Goal: Task Accomplishment & Management: Manage account settings

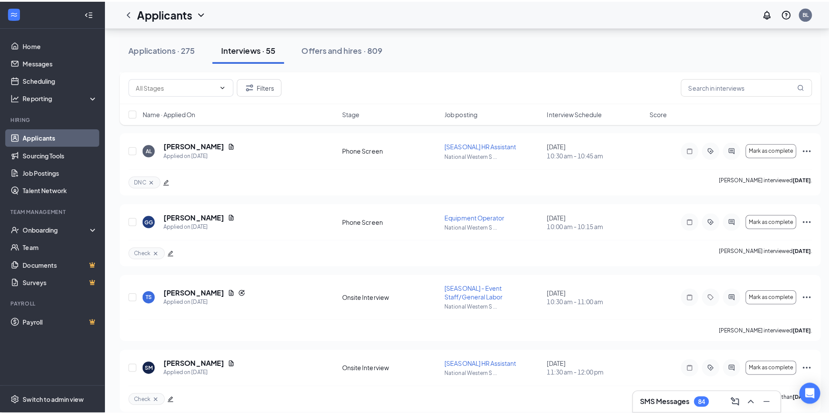
scroll to position [3464, 0]
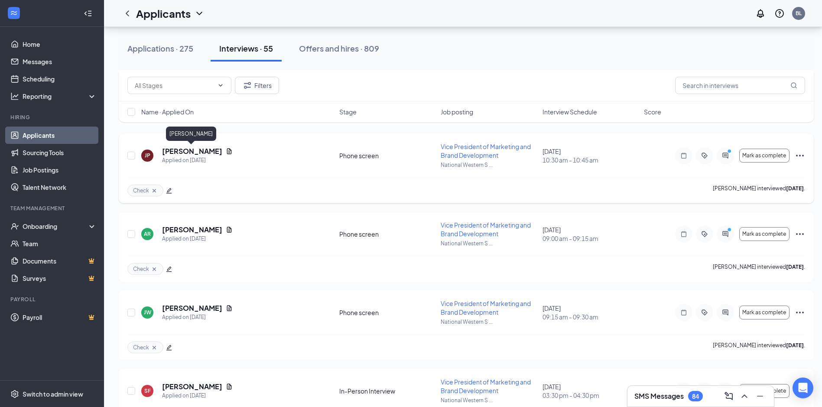
click at [209, 150] on h5 "[PERSON_NAME]" at bounding box center [192, 152] width 60 height 10
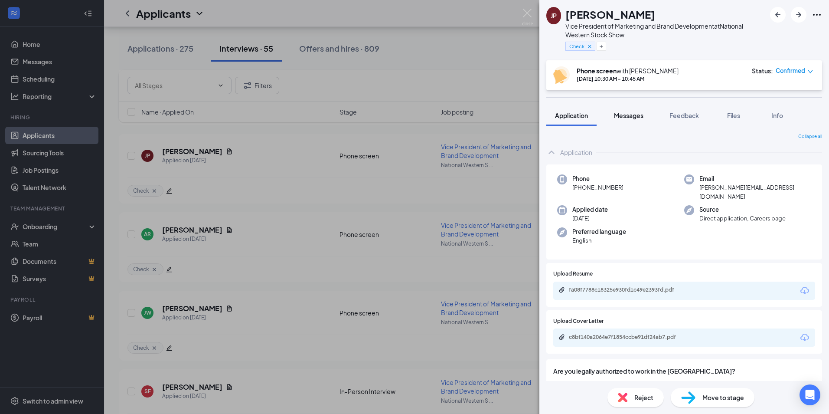
click at [630, 114] on span "Messages" at bounding box center [628, 115] width 29 height 8
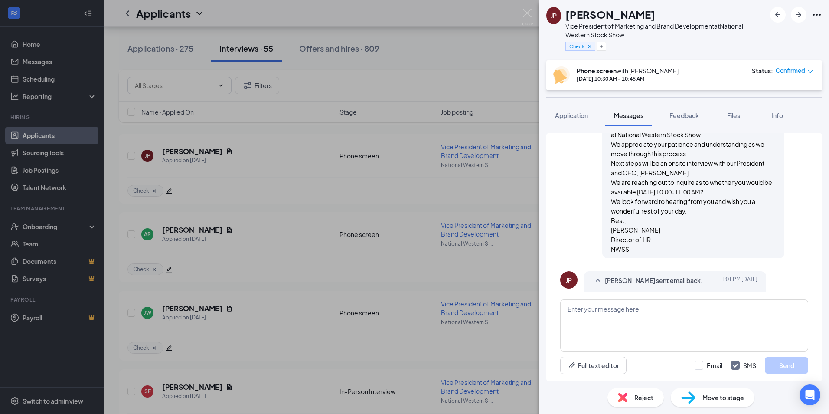
scroll to position [374, 0]
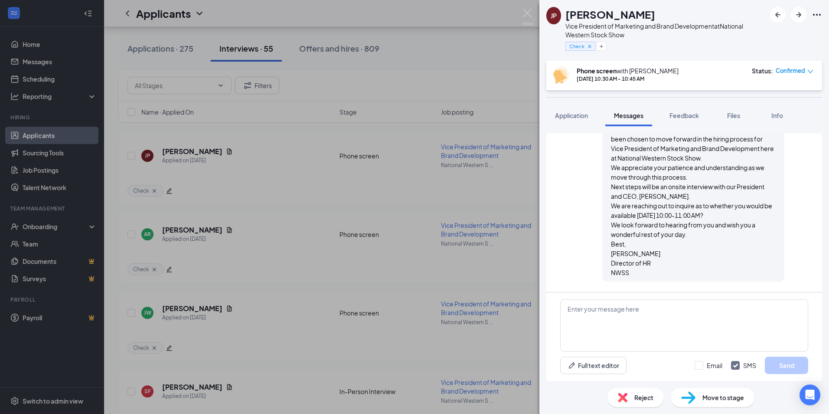
drag, startPoint x: 726, startPoint y: 12, endPoint x: 727, endPoint y: 38, distance: 26.4
click at [726, 12] on div "[PERSON_NAME]" at bounding box center [665, 14] width 200 height 15
click at [712, 399] on span "Move to stage" at bounding box center [723, 397] width 42 height 10
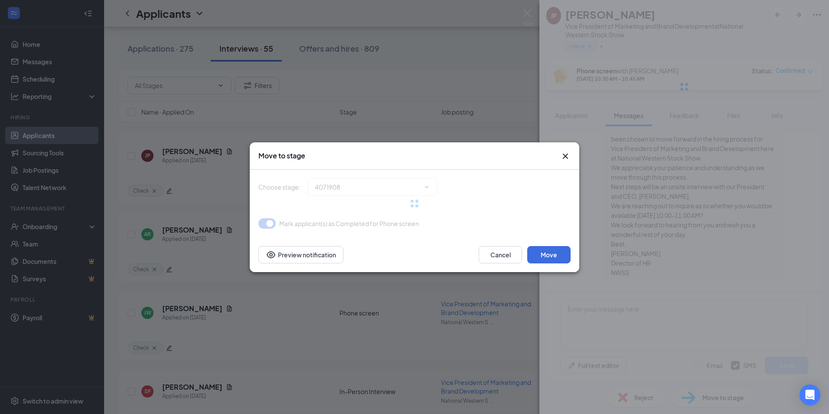
type input "In-Person Interview (next stage)"
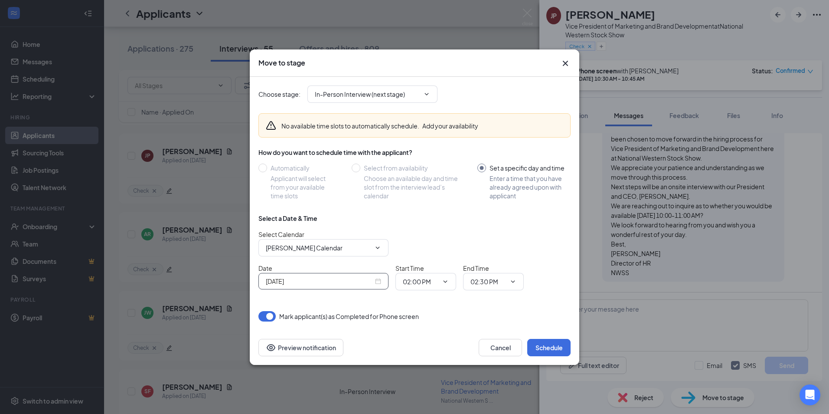
click at [377, 283] on div "[DATE]" at bounding box center [323, 281] width 115 height 10
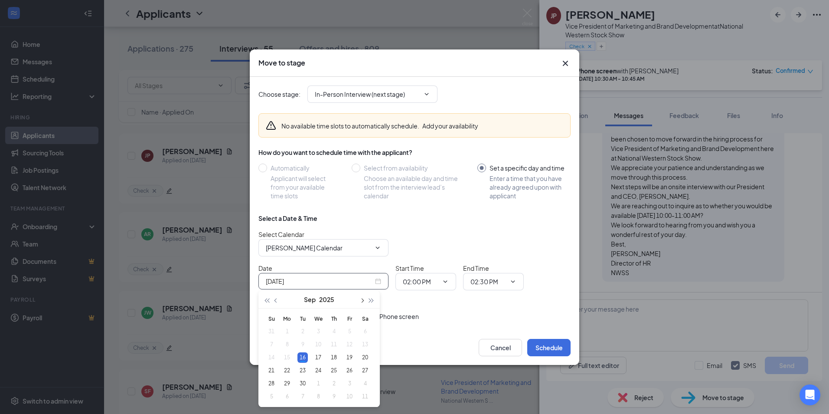
click at [362, 299] on span "button" at bounding box center [361, 300] width 4 height 4
type input "[DATE]"
click at [351, 331] on div "3" at bounding box center [349, 331] width 10 height 10
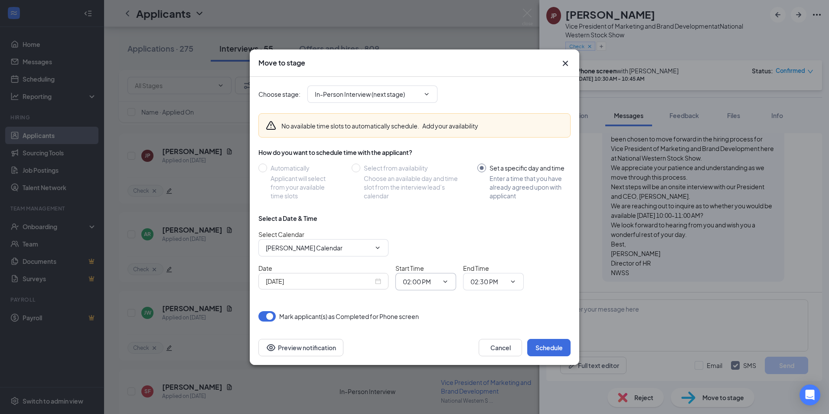
click at [418, 284] on input "02:00 PM" at bounding box center [421, 282] width 36 height 10
click at [433, 269] on div "10:00 AM" at bounding box center [423, 271] width 26 height 10
type input "10:00 AM"
click at [486, 277] on input "02:30 PM" at bounding box center [488, 282] width 36 height 10
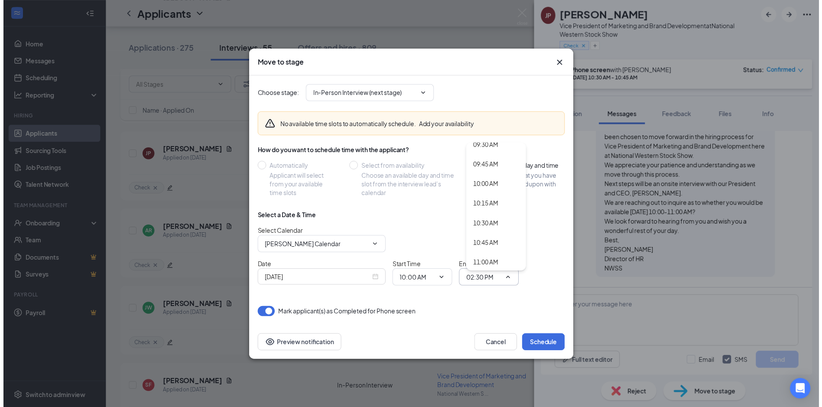
scroll to position [795, 0]
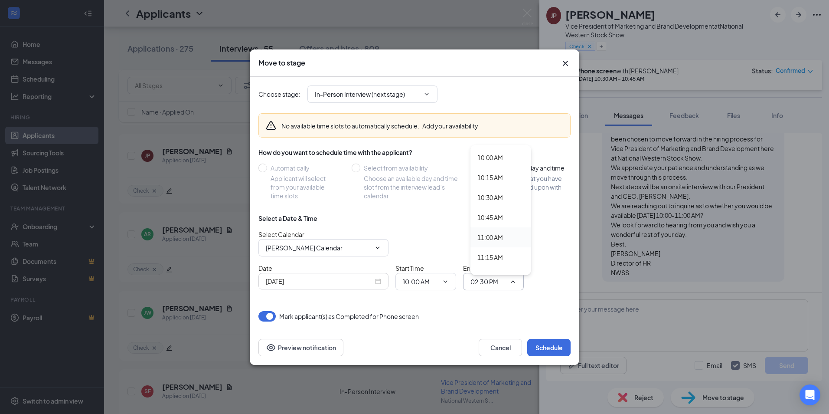
click at [486, 235] on div "11:00 AM" at bounding box center [490, 237] width 26 height 10
type input "11:00 AM"
click at [548, 347] on button "Schedule" at bounding box center [548, 347] width 43 height 17
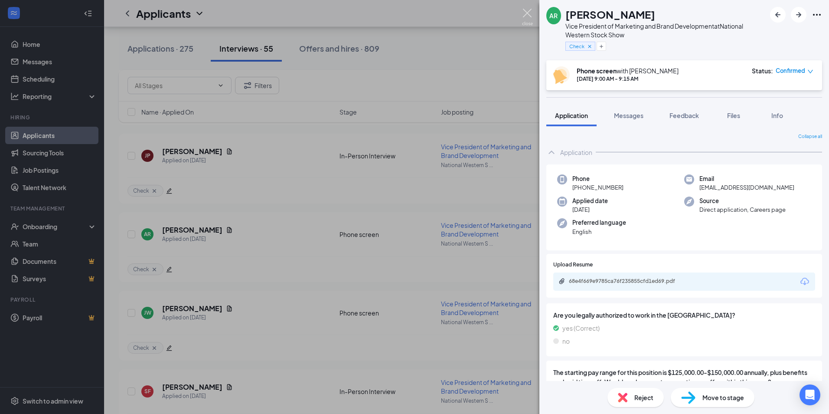
click at [527, 12] on img at bounding box center [527, 17] width 11 height 17
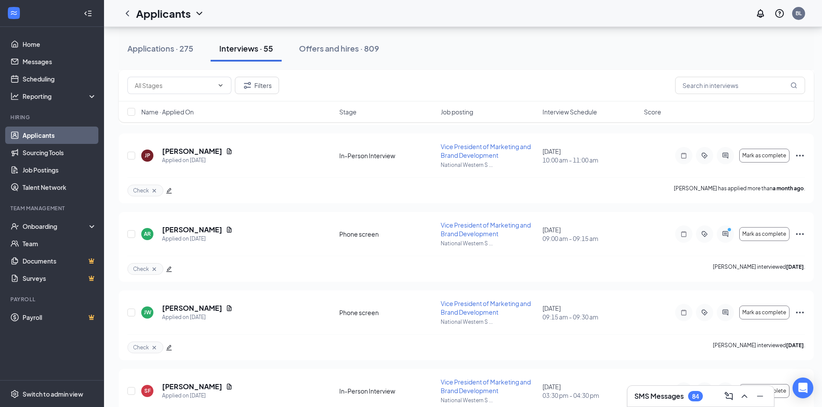
drag, startPoint x: 809, startPoint y: 40, endPoint x: 791, endPoint y: 74, distance: 38.4
click at [809, 40] on div "Applications · 275 Interviews · 55 Offers and hires · 809" at bounding box center [466, 49] width 695 height 26
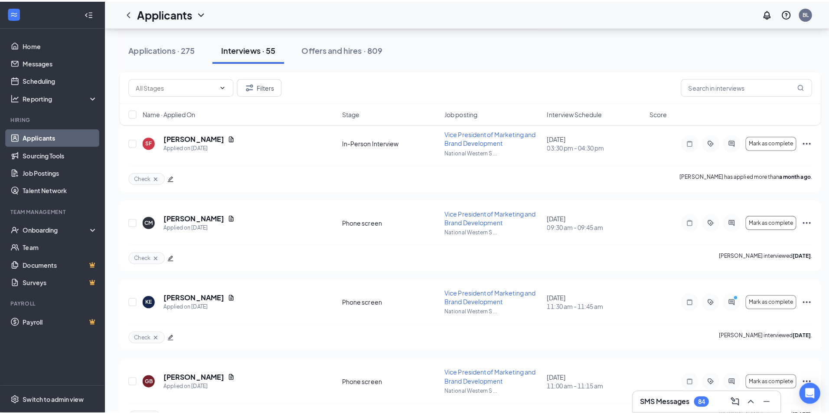
scroll to position [3718, 0]
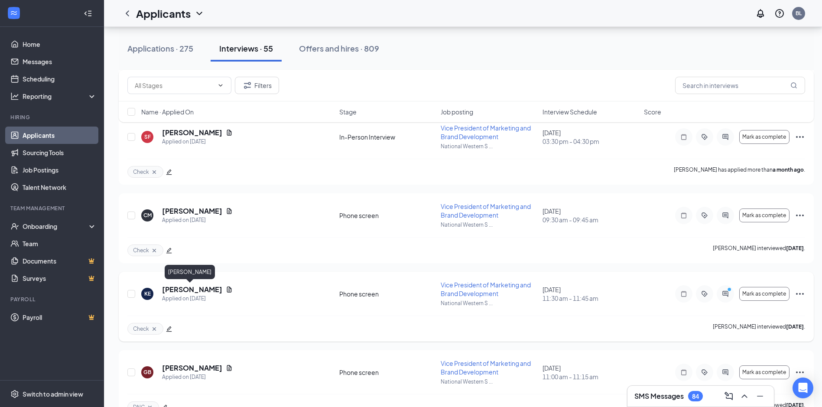
click at [181, 293] on h5 "[PERSON_NAME]" at bounding box center [192, 290] width 60 height 10
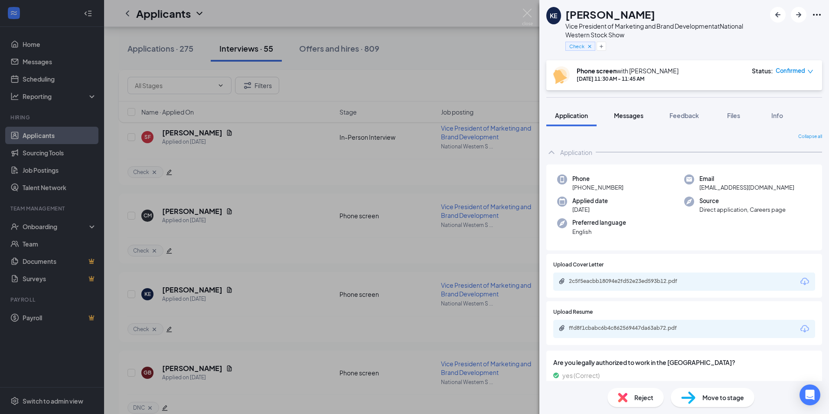
click at [624, 115] on span "Messages" at bounding box center [628, 115] width 29 height 8
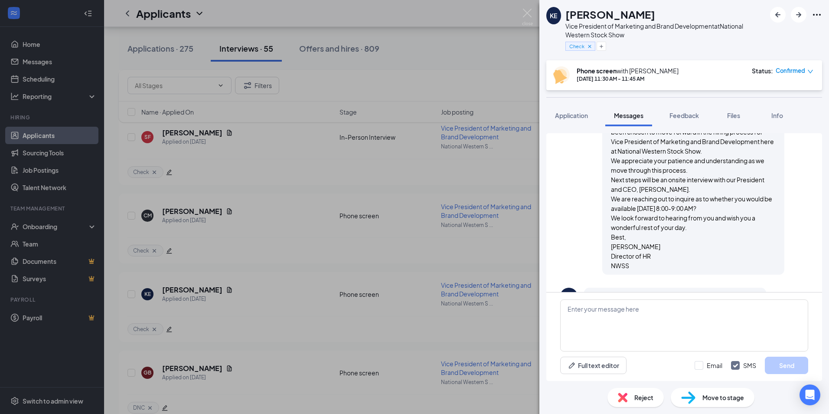
scroll to position [486, 0]
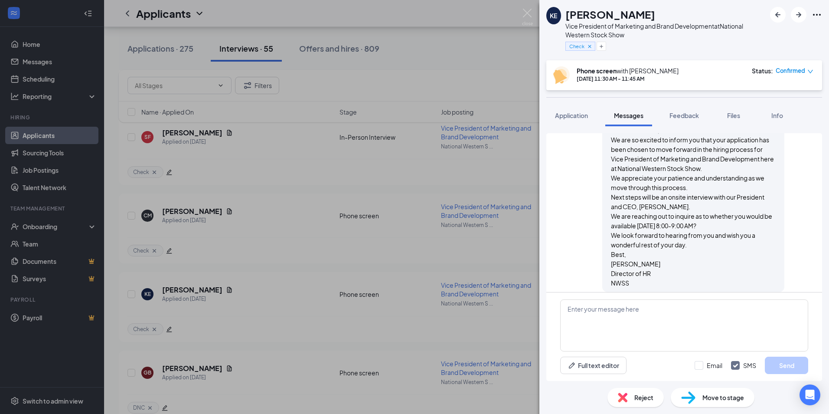
click at [785, 170] on div "[PERSON_NAME] sent email to [PERSON_NAME]. [DATE] 12:34 PM Good afternoon, We a…" at bounding box center [684, 196] width 248 height 199
drag, startPoint x: 808, startPoint y: 178, endPoint x: 771, endPoint y: 322, distance: 148.7
click at [808, 178] on div "Load earlier interactions (about 13 more) Workstream sent automated SMS to [PER…" at bounding box center [684, 212] width 276 height 159
click at [722, 395] on span "Move to stage" at bounding box center [723, 397] width 42 height 10
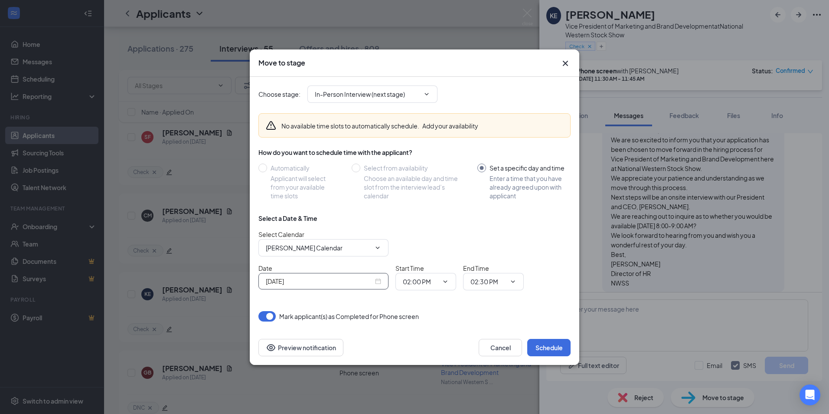
click at [377, 281] on div "[DATE]" at bounding box center [323, 281] width 115 height 10
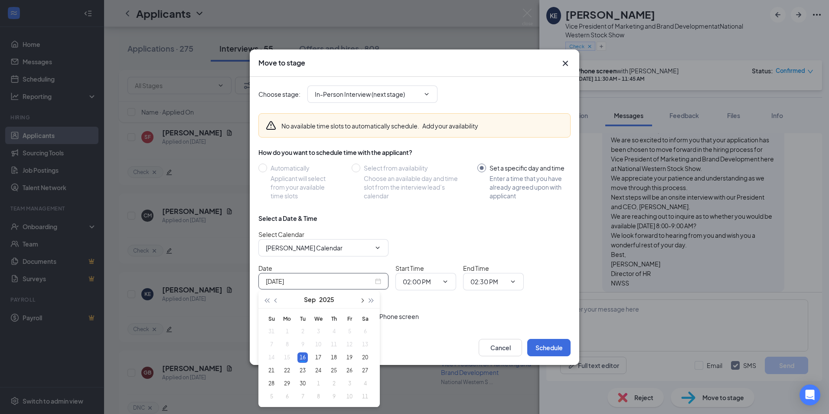
click at [360, 300] on span "button" at bounding box center [361, 300] width 4 height 4
type input "[DATE]"
click at [319, 329] on div "1" at bounding box center [318, 331] width 10 height 10
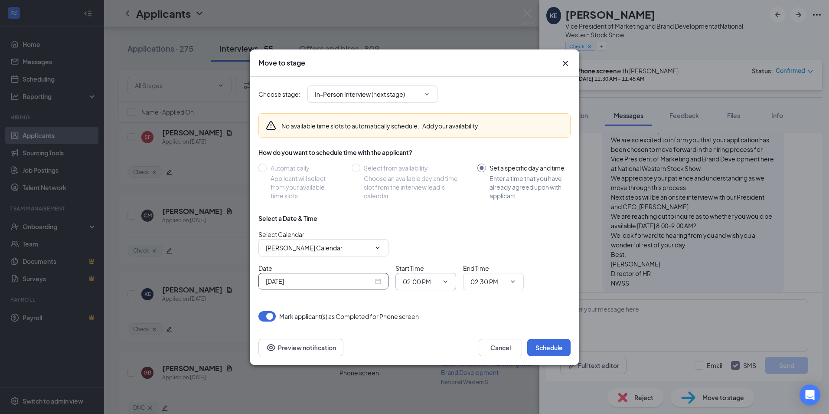
click at [419, 283] on input "02:00 PM" at bounding box center [421, 282] width 36 height 10
click at [428, 224] on div "08:00 AM" at bounding box center [423, 225] width 26 height 10
type input "08:00 AM"
click at [492, 287] on span "02:30 PM" at bounding box center [493, 281] width 61 height 17
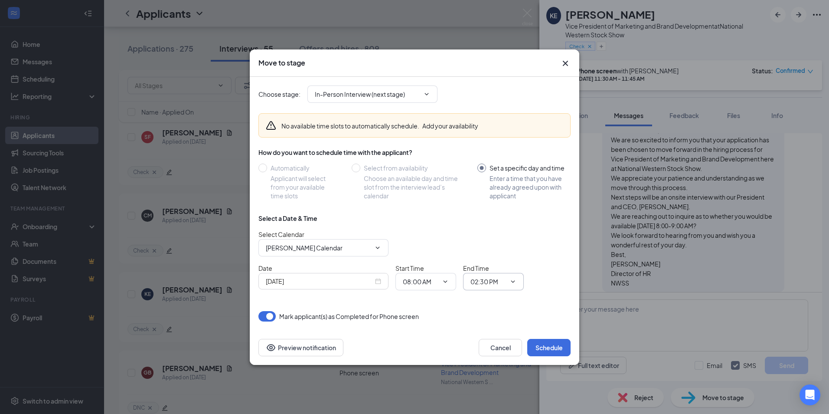
click at [490, 283] on input "02:30 PM" at bounding box center [488, 282] width 36 height 10
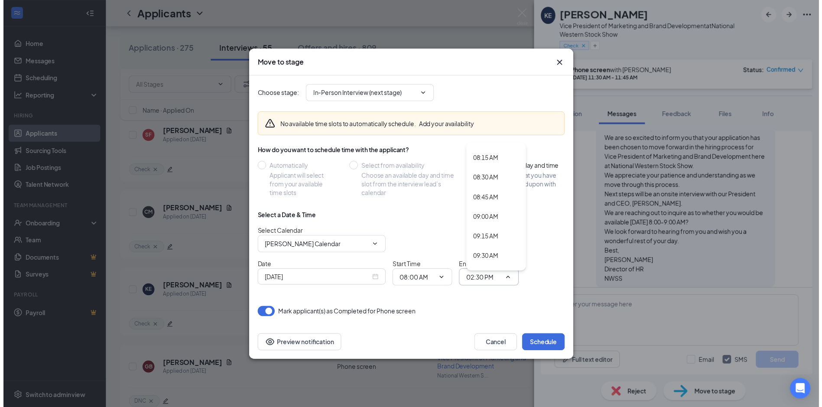
scroll to position [681, 0]
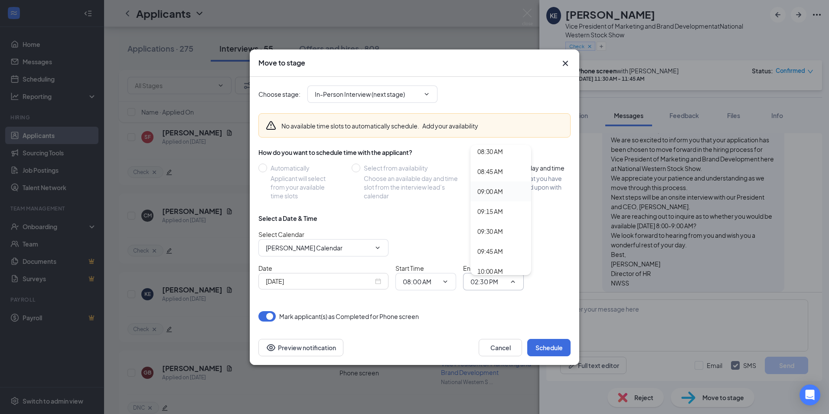
click at [482, 189] on div "09:00 AM" at bounding box center [490, 191] width 26 height 10
type input "09:00 AM"
click at [540, 346] on button "Schedule" at bounding box center [548, 347] width 43 height 17
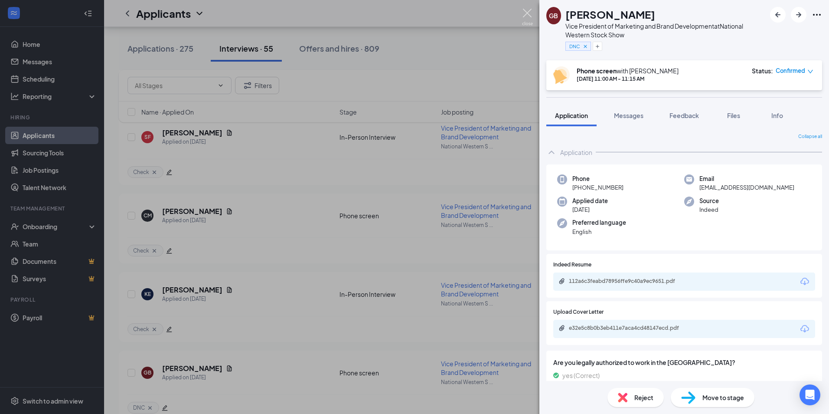
click at [525, 11] on img at bounding box center [527, 17] width 11 height 17
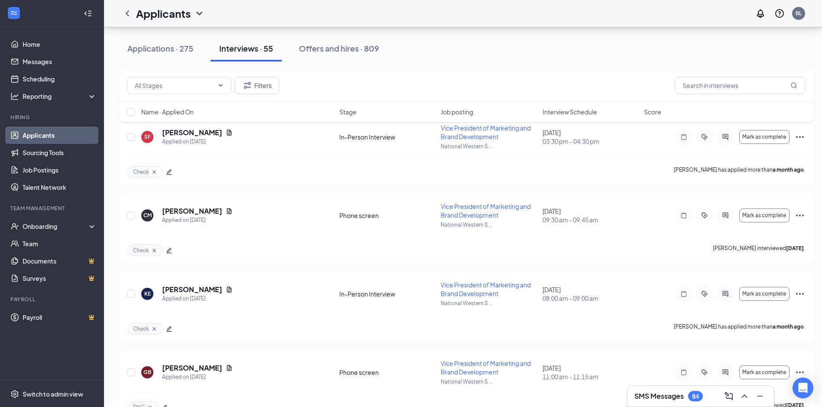
click at [750, 41] on div "Applications · 275 Interviews · 55 Offers and hires · 809" at bounding box center [466, 49] width 695 height 26
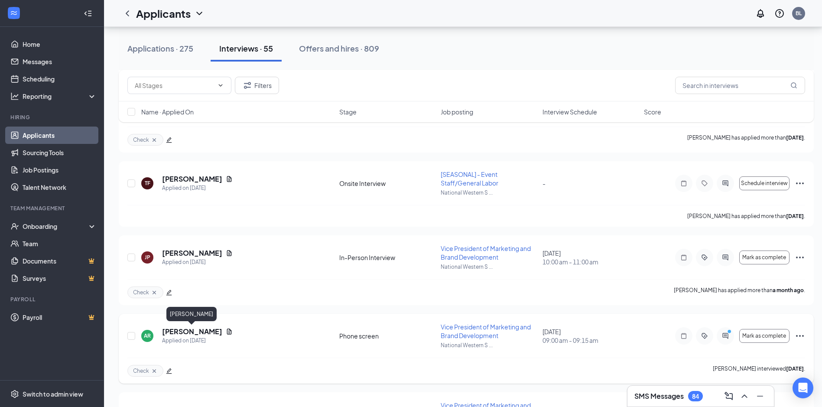
click at [171, 332] on h5 "[PERSON_NAME]" at bounding box center [192, 332] width 60 height 10
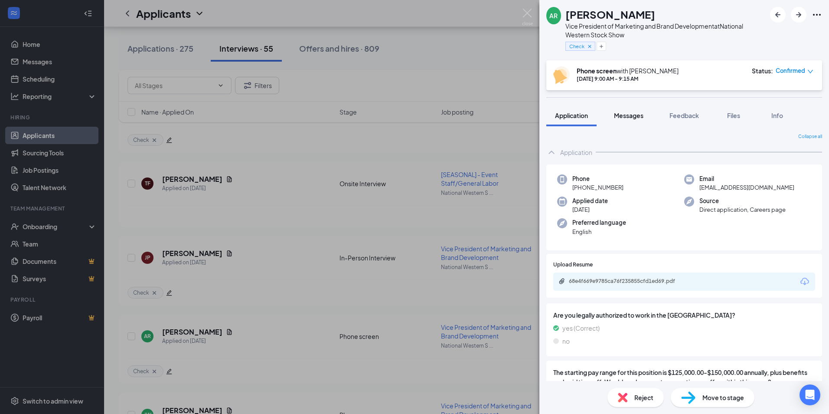
click at [629, 113] on span "Messages" at bounding box center [628, 115] width 29 height 8
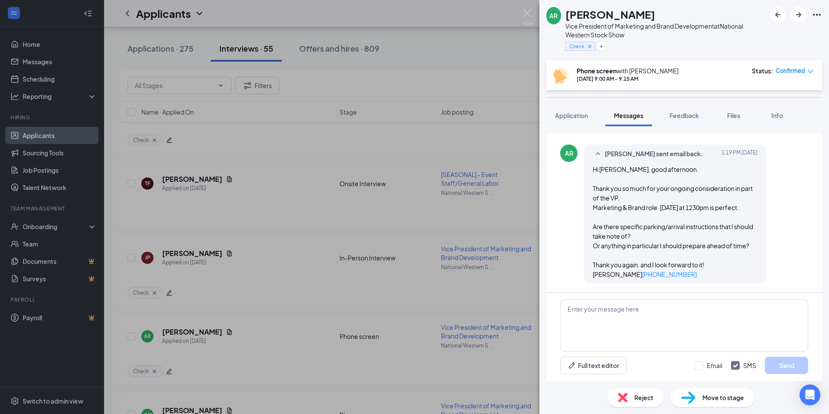
scroll to position [1229, 0]
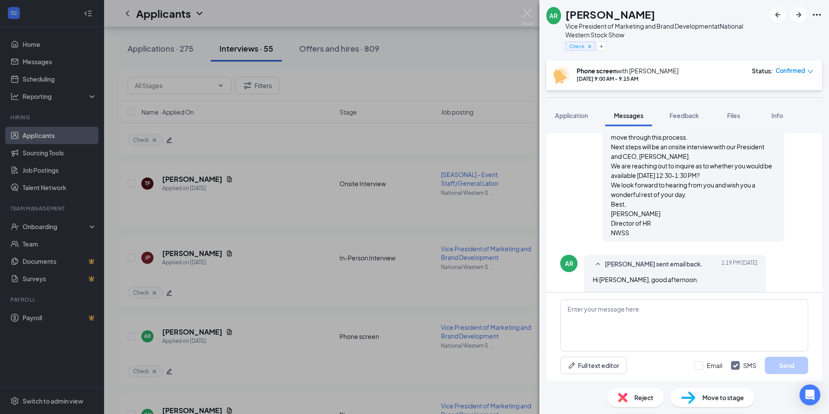
click at [792, 140] on div "[PERSON_NAME] sent email to [PERSON_NAME]. [DATE] 12:40 PM Good afternoon, We a…" at bounding box center [684, 145] width 248 height 199
click at [759, 399] on div "Reject Move to stage" at bounding box center [684, 397] width 290 height 33
click at [712, 396] on span "Move to stage" at bounding box center [723, 397] width 42 height 10
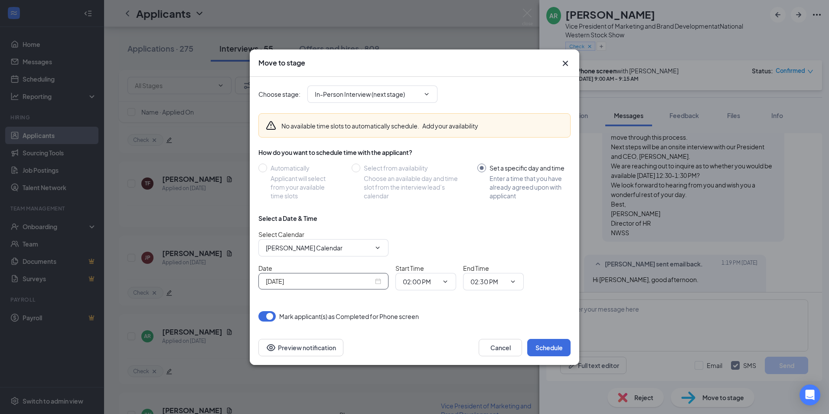
click at [381, 282] on div "[DATE]" at bounding box center [323, 281] width 115 height 10
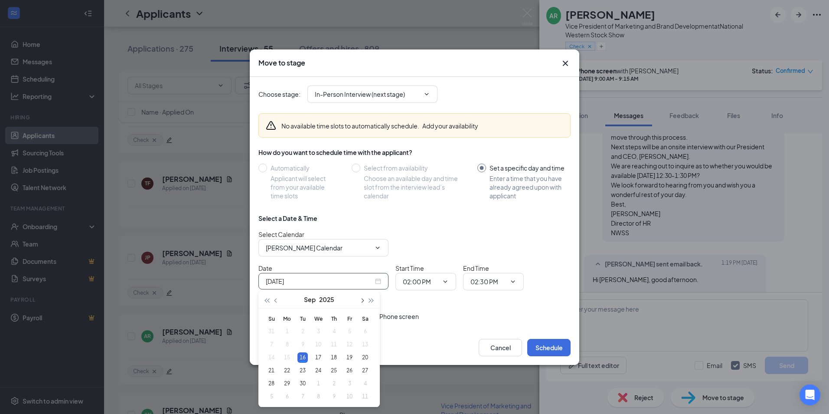
click at [361, 301] on span "button" at bounding box center [361, 300] width 4 height 4
type input "[DATE]"
click at [333, 331] on div "2" at bounding box center [334, 331] width 10 height 10
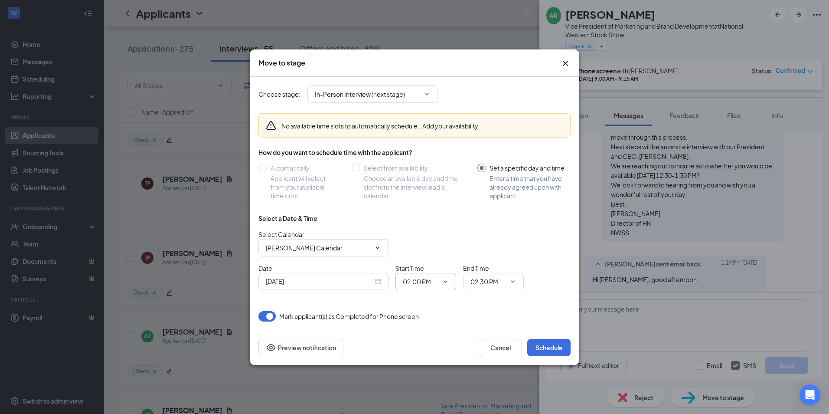
click at [418, 285] on input "02:00 PM" at bounding box center [421, 282] width 36 height 10
click at [420, 245] on div "12:30 PM" at bounding box center [423, 243] width 26 height 10
type input "12:30 PM"
click at [489, 281] on input "02:30 PM" at bounding box center [488, 282] width 36 height 10
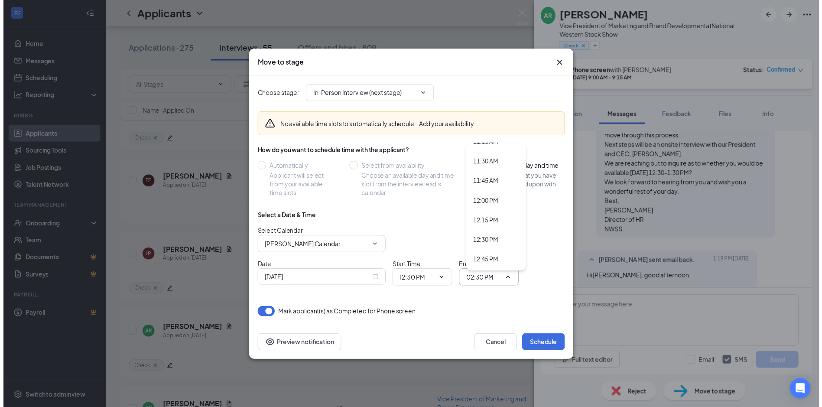
scroll to position [1022, 0]
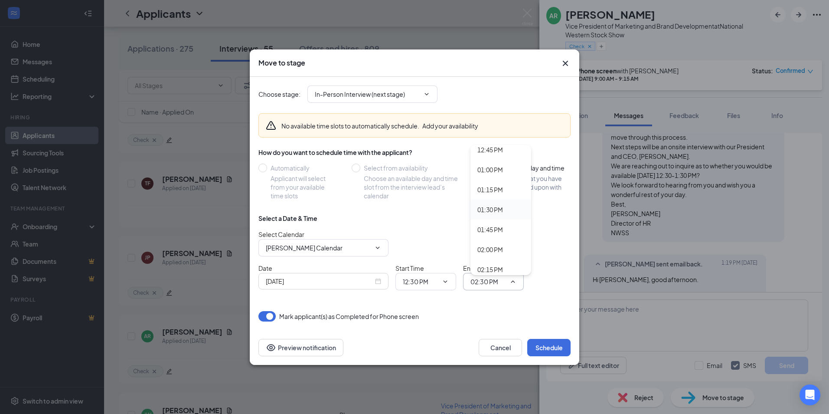
click at [500, 210] on div "01:30 PM" at bounding box center [490, 210] width 26 height 10
type input "01:30 PM"
click at [543, 347] on button "Schedule" at bounding box center [548, 347] width 43 height 17
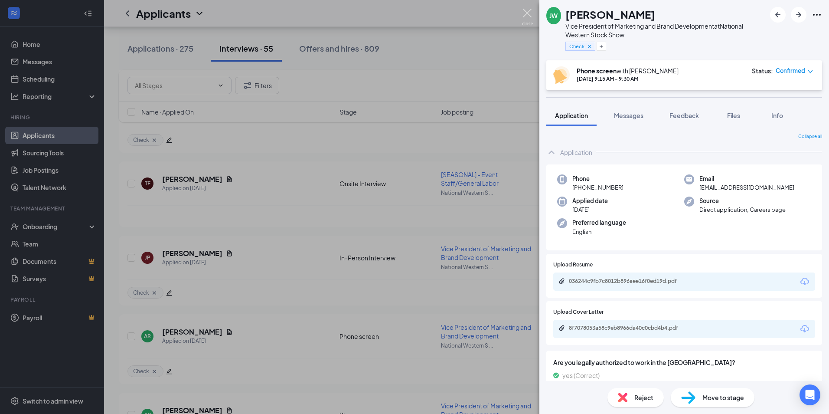
click at [527, 12] on img at bounding box center [527, 17] width 11 height 17
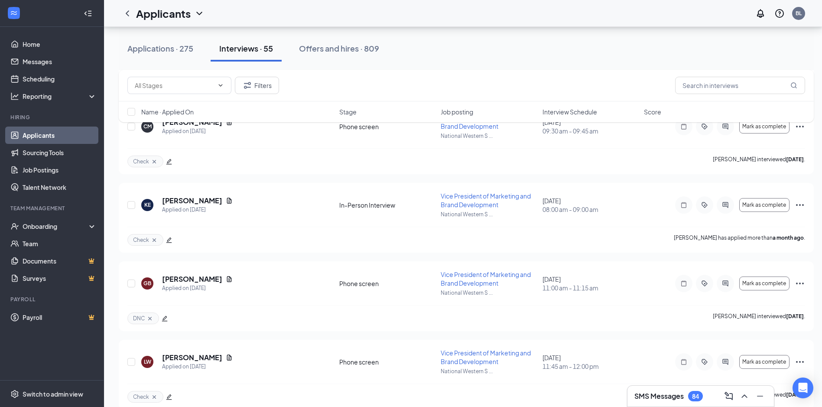
scroll to position [3820, 0]
